Goal: Transaction & Acquisition: Purchase product/service

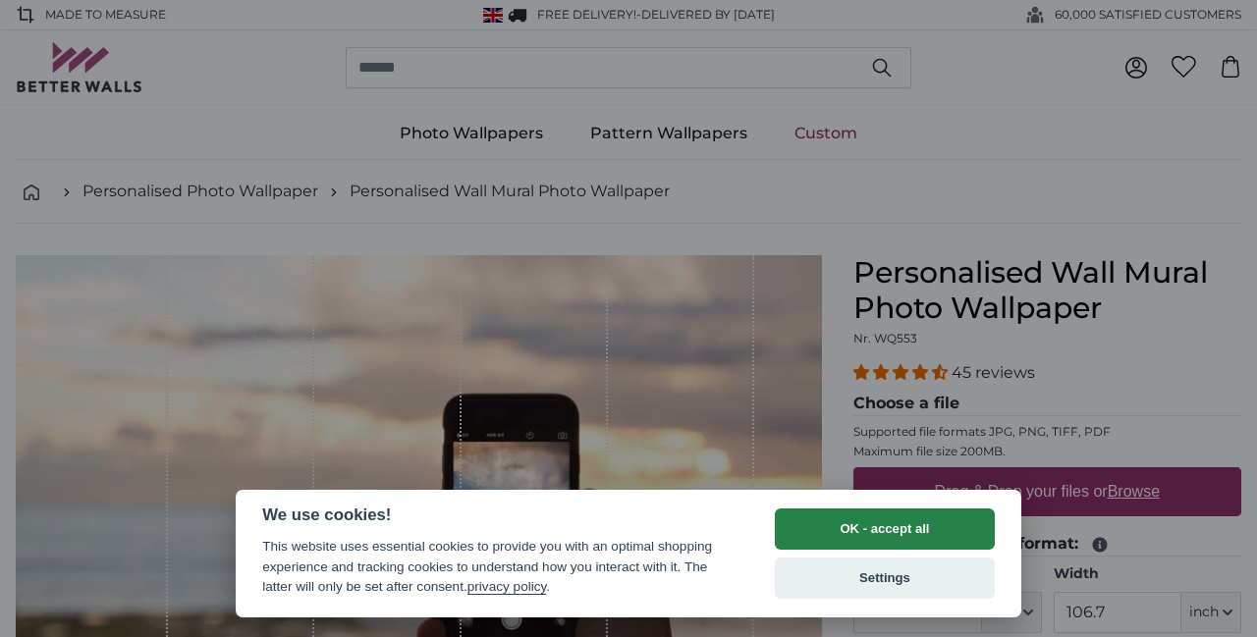
click at [955, 525] on button "OK - accept all" at bounding box center [885, 529] width 220 height 41
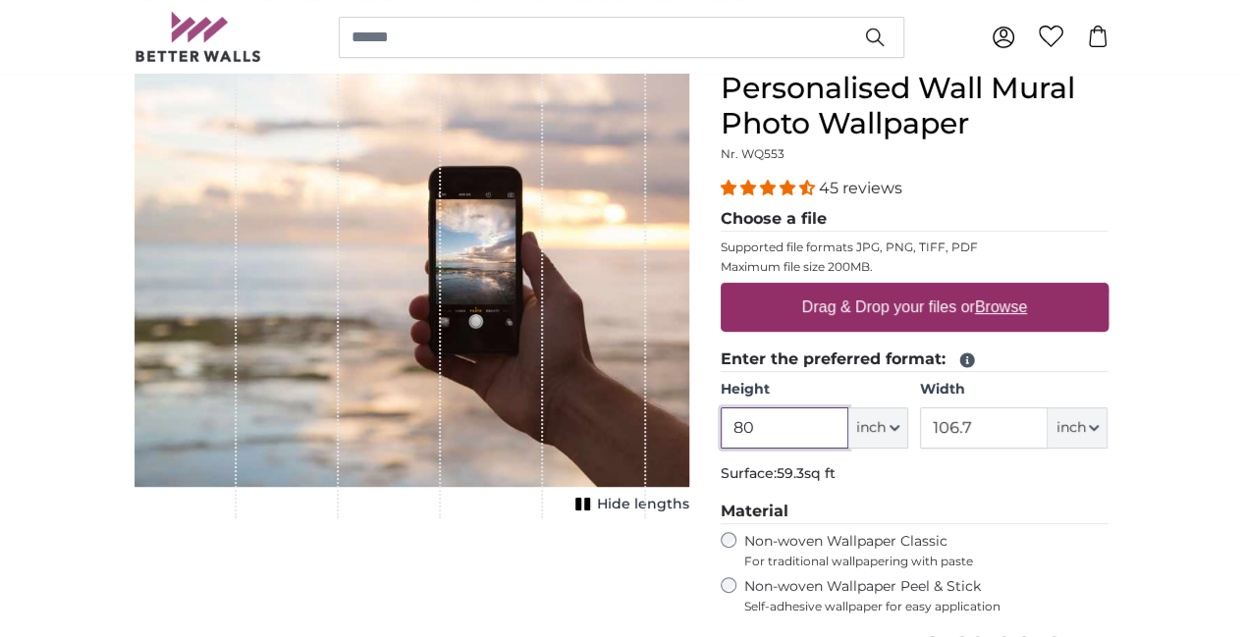
scroll to position [202, 0]
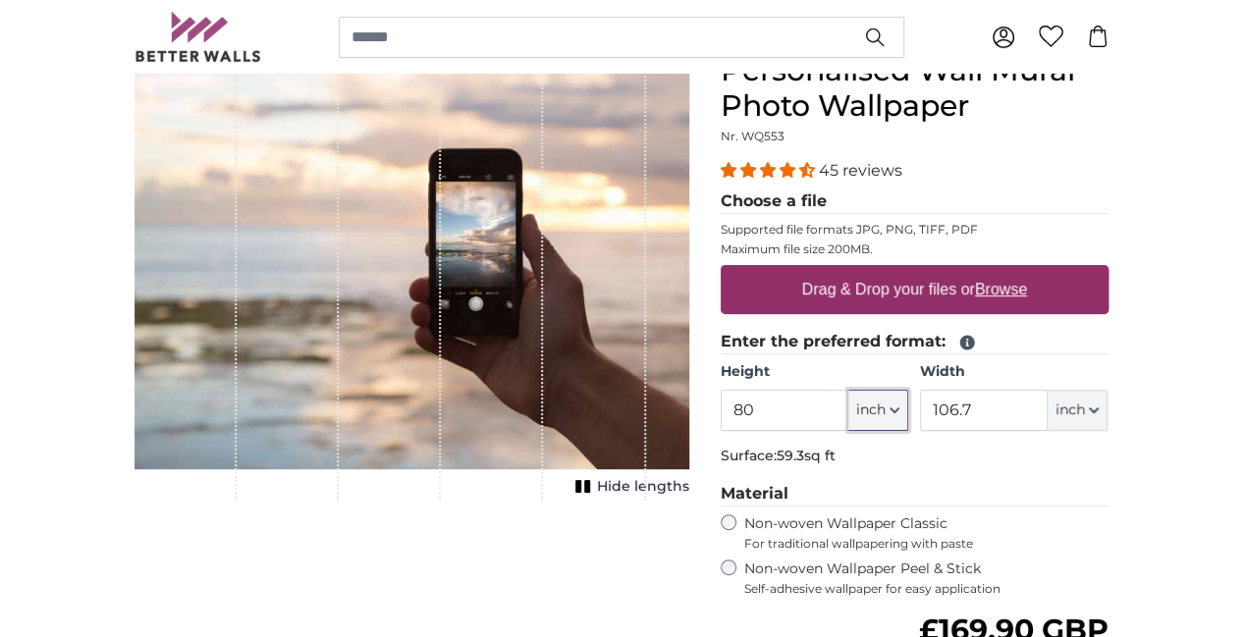
click at [898, 409] on icon "button" at bounding box center [894, 410] width 8 height 4
click at [1107, 404] on button "inch" at bounding box center [1077, 410] width 60 height 41
click at [1009, 447] on p "Surface: 59.3sq ft" at bounding box center [915, 457] width 388 height 20
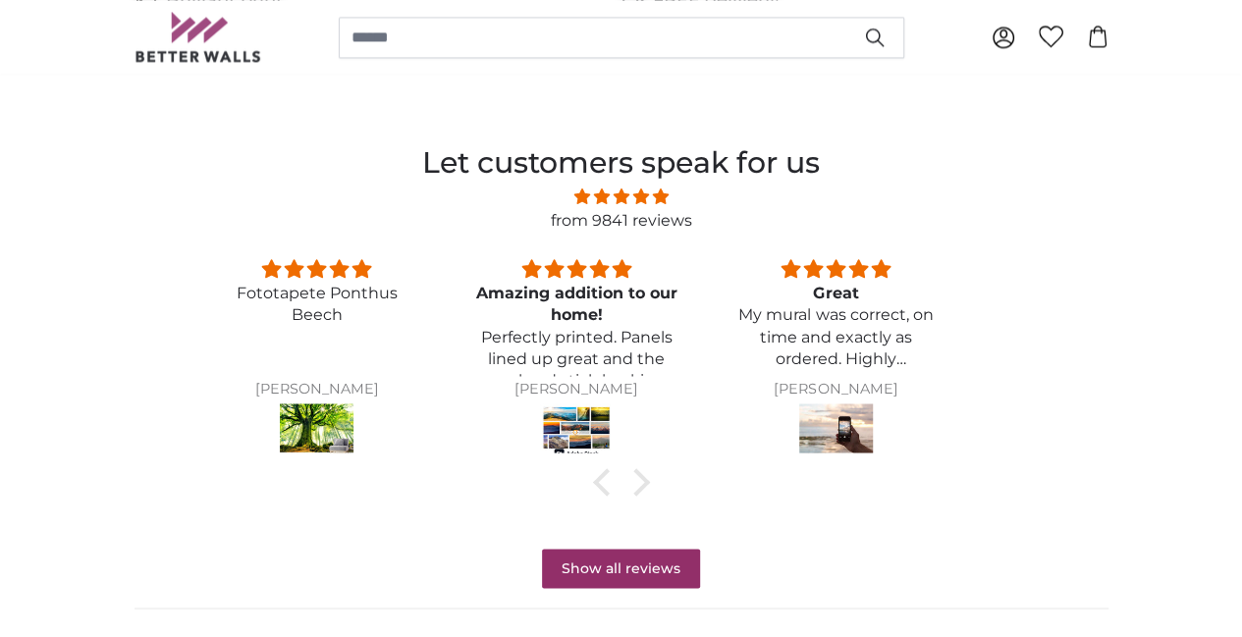
scroll to position [1443, 0]
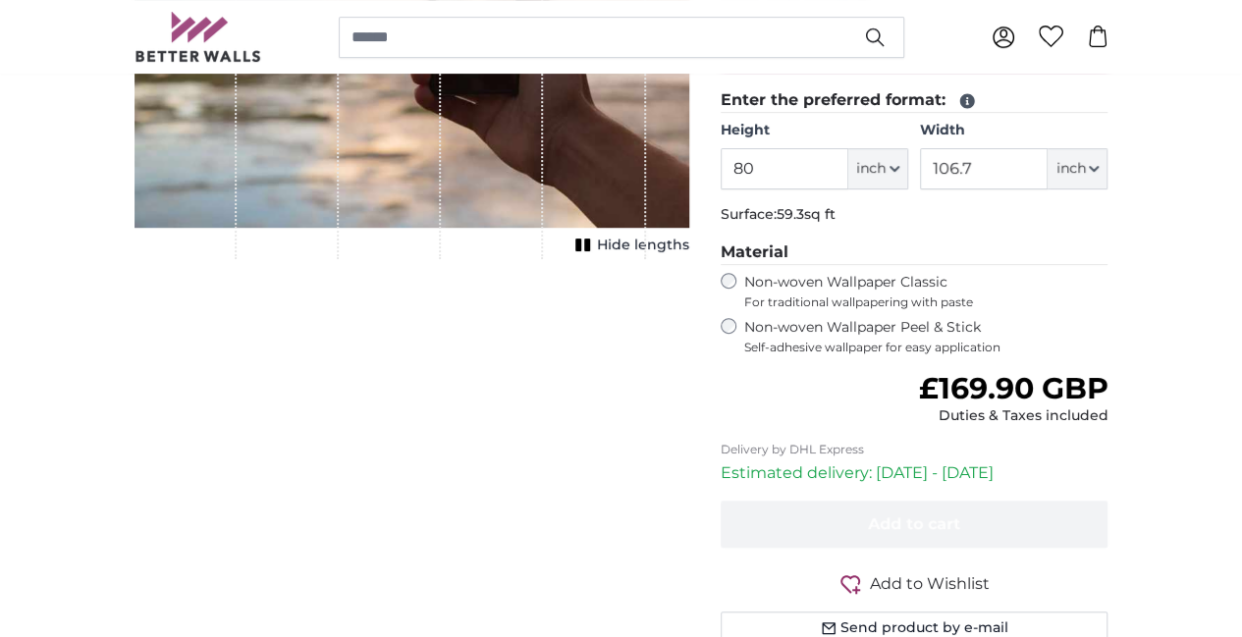
scroll to position [317, 0]
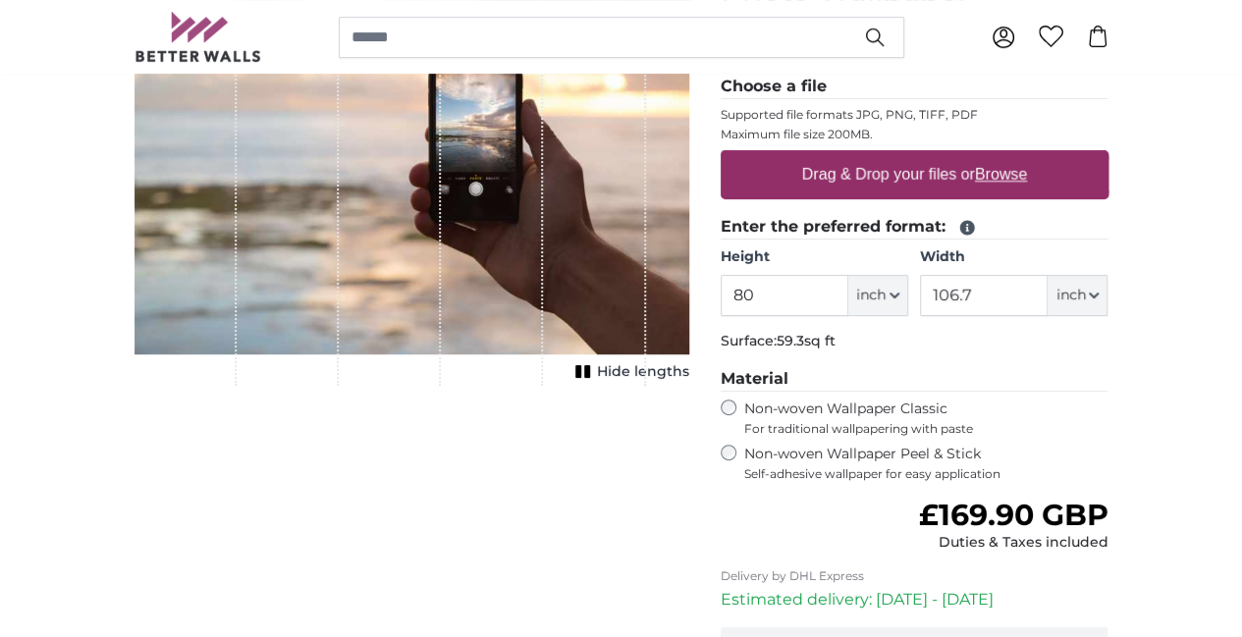
click at [1009, 182] on label "Drag & Drop your files or Browse" at bounding box center [913, 174] width 241 height 39
click at [1009, 156] on input "Drag & Drop your files or Browse" at bounding box center [915, 153] width 388 height 6
type input "**********"
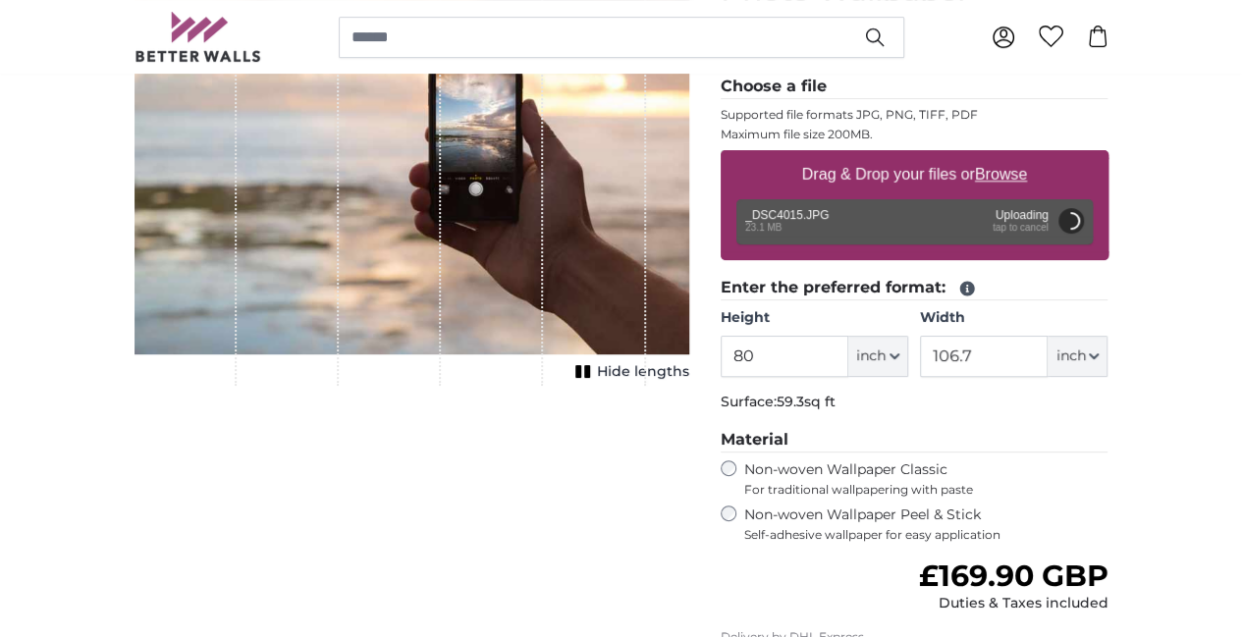
click at [526, 345] on div "1 of 1" at bounding box center [492, 162] width 102 height 448
type input "120"
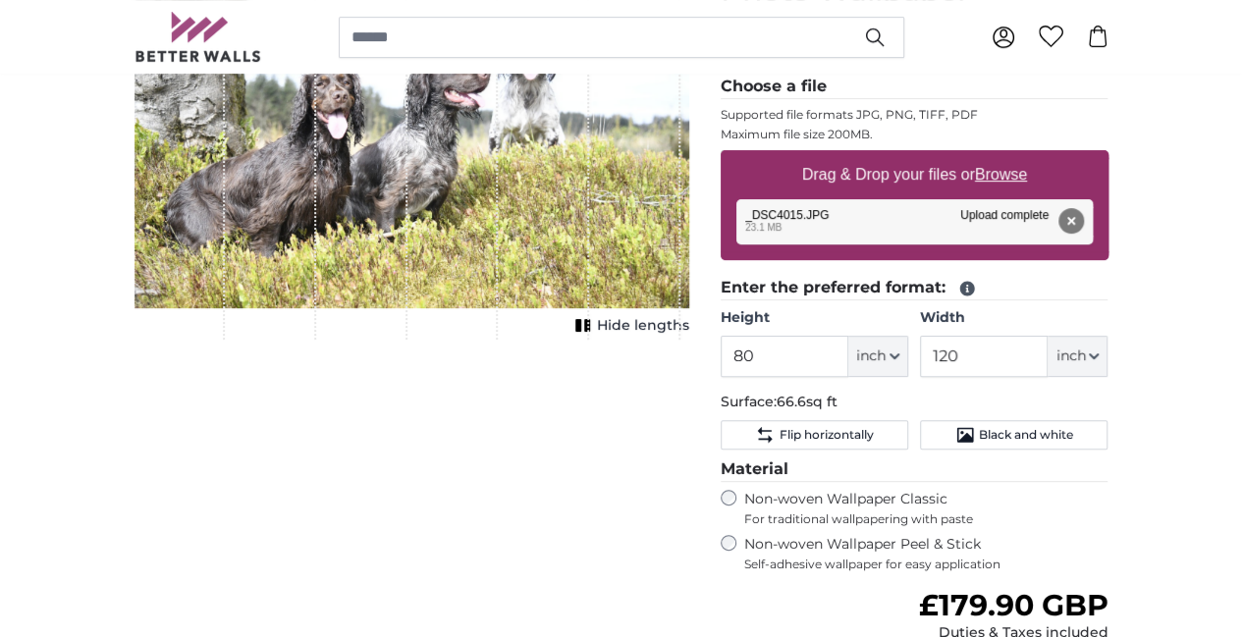
click at [423, 333] on div "1 of 1" at bounding box center [452, 139] width 91 height 402
drag, startPoint x: 448, startPoint y: 269, endPoint x: 428, endPoint y: 352, distance: 85.7
click at [428, 340] on div "1 of 1" at bounding box center [452, 139] width 91 height 402
click at [689, 336] on span "Hide lengths" at bounding box center [643, 326] width 92 height 20
click at [689, 336] on span "Show lengths" at bounding box center [639, 326] width 99 height 20
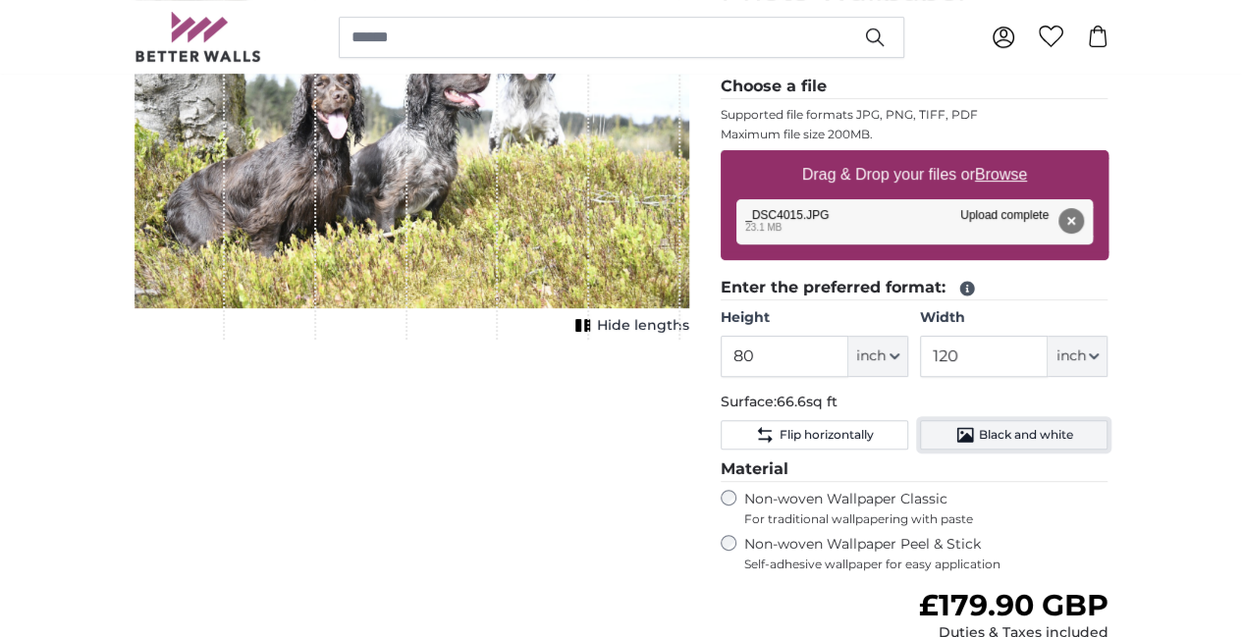
click at [1073, 439] on span "Black and white" at bounding box center [1026, 435] width 94 height 16
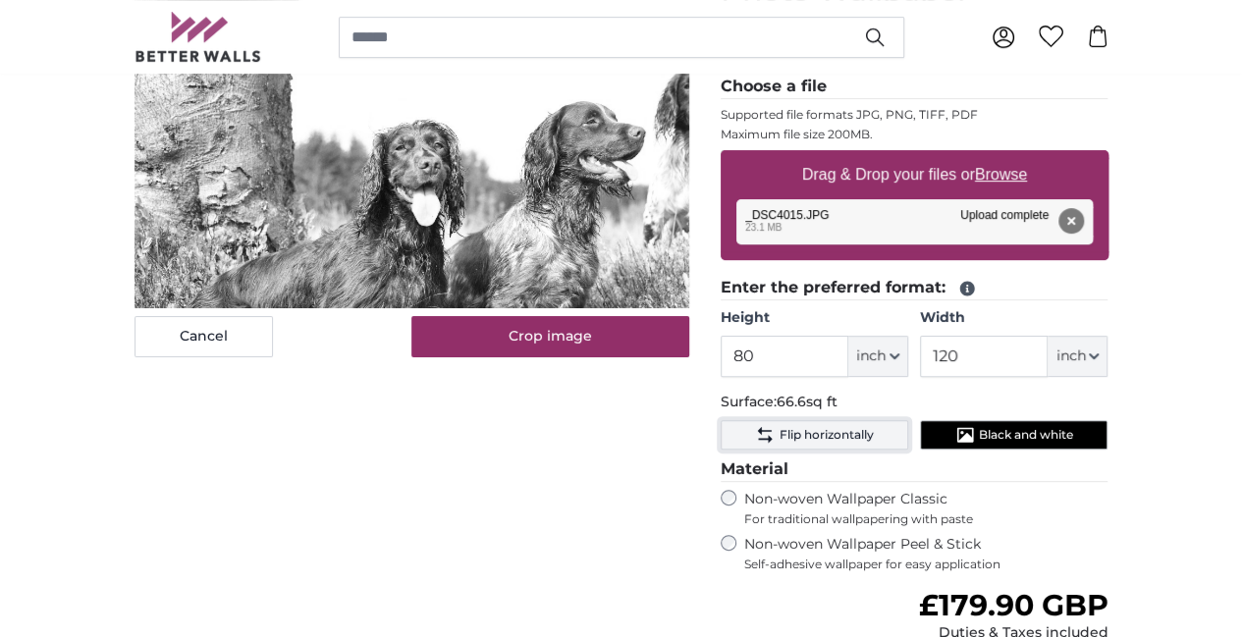
click at [873, 435] on span "Flip horizontally" at bounding box center [825, 435] width 94 height 16
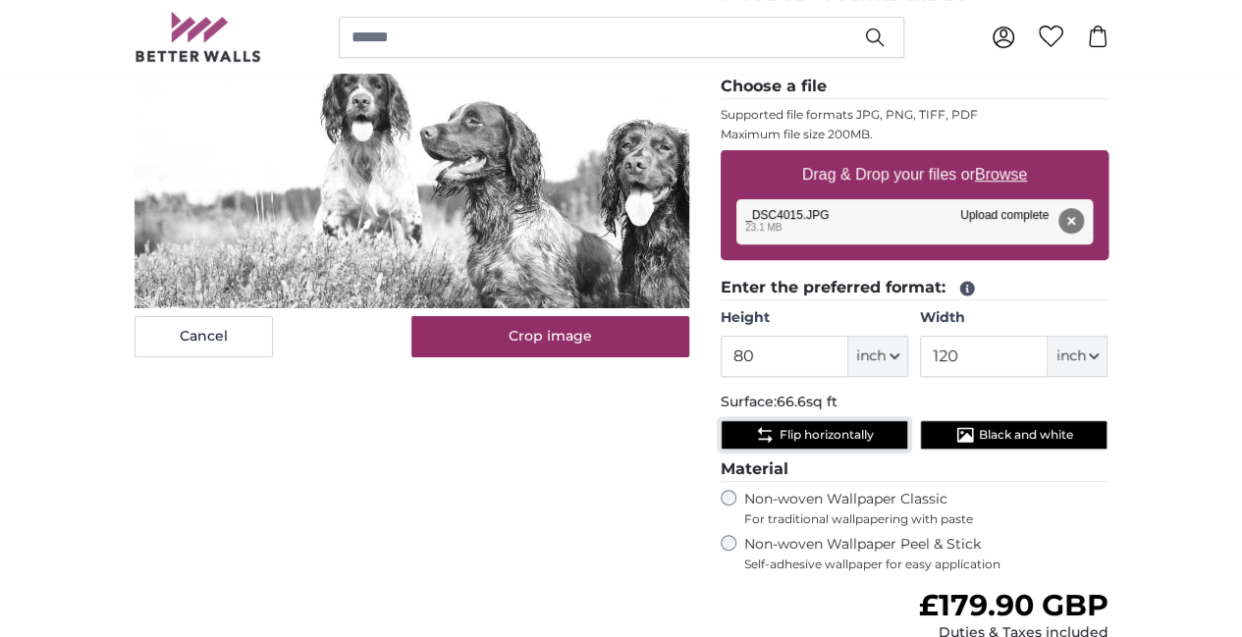
click at [873, 433] on span "Flip horizontally" at bounding box center [825, 435] width 94 height 16
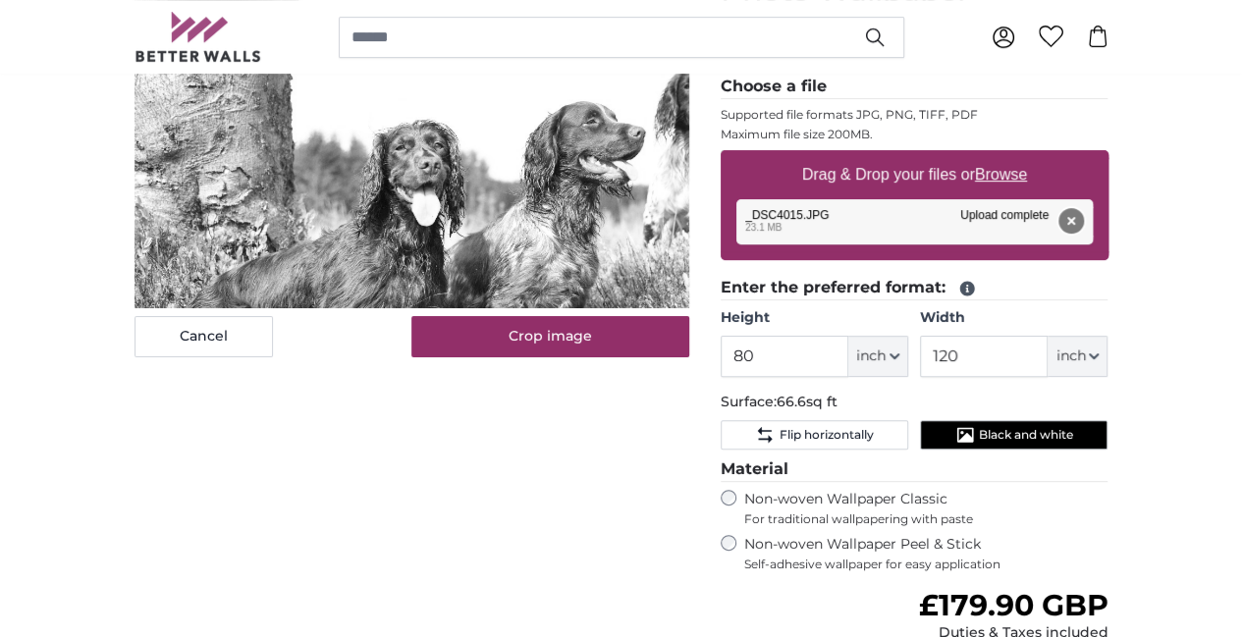
click at [1083, 216] on button "Remove" at bounding box center [1070, 221] width 26 height 26
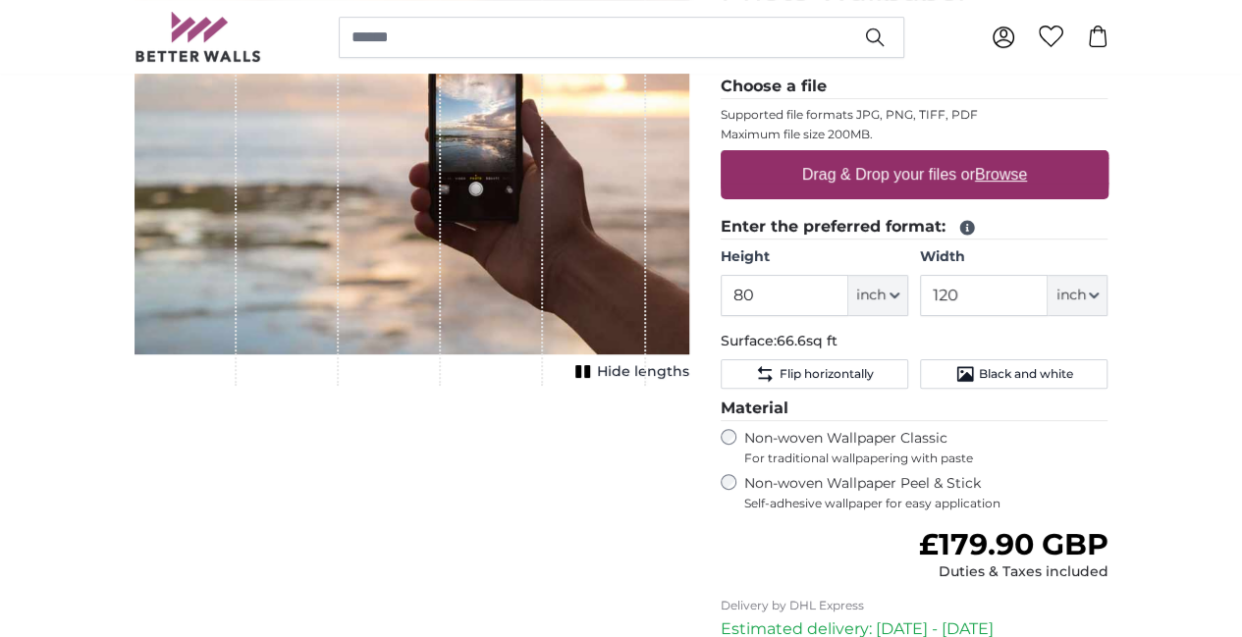
click at [1027, 182] on u "Browse" at bounding box center [1001, 174] width 52 height 17
click at [1108, 156] on input "Drag & Drop your files or Browse" at bounding box center [915, 153] width 388 height 6
type input "**********"
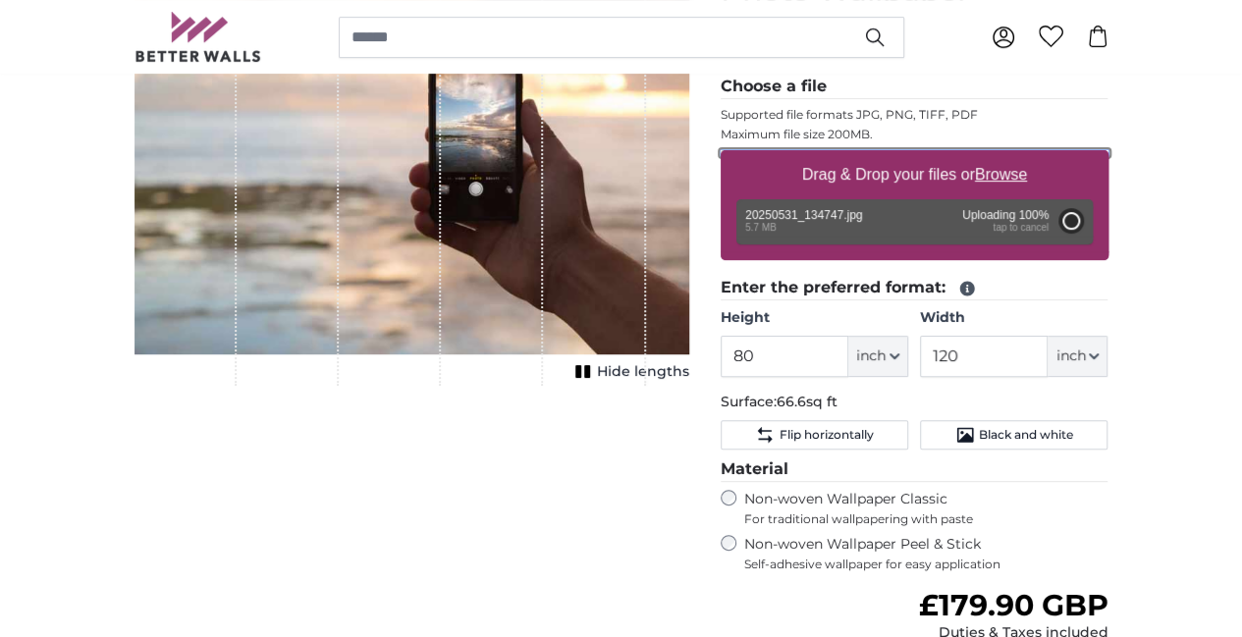
type input "106.4"
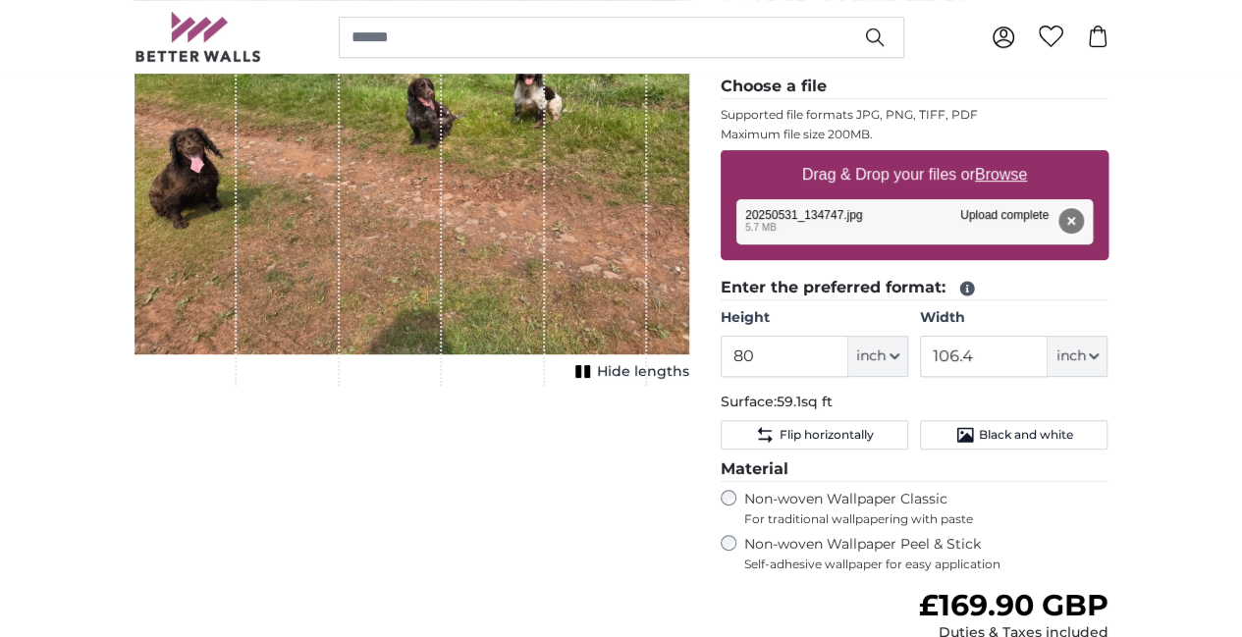
click at [1083, 219] on button "Remove" at bounding box center [1070, 221] width 26 height 26
